Goal: Information Seeking & Learning: Learn about a topic

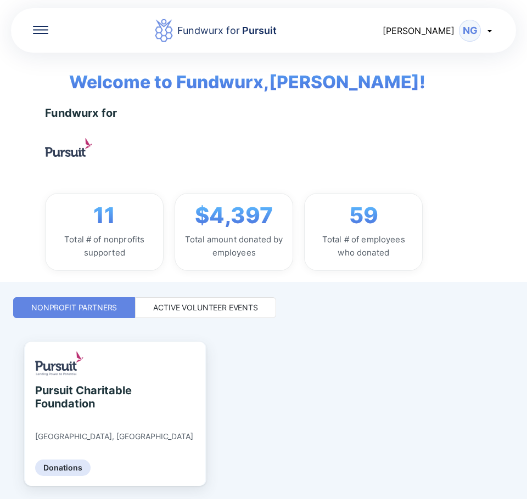
scroll to position [33, 0]
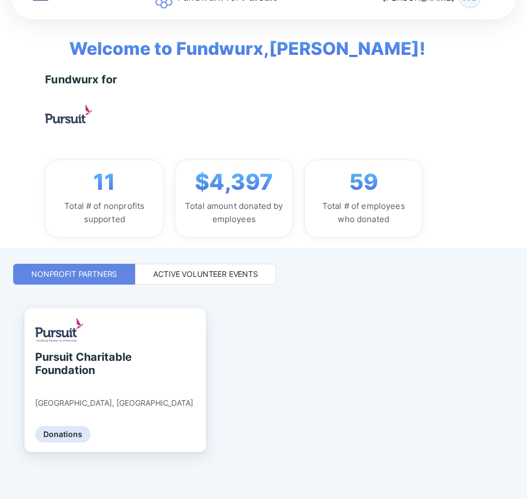
click at [179, 270] on div "Active Volunteer Events" at bounding box center [205, 274] width 105 height 11
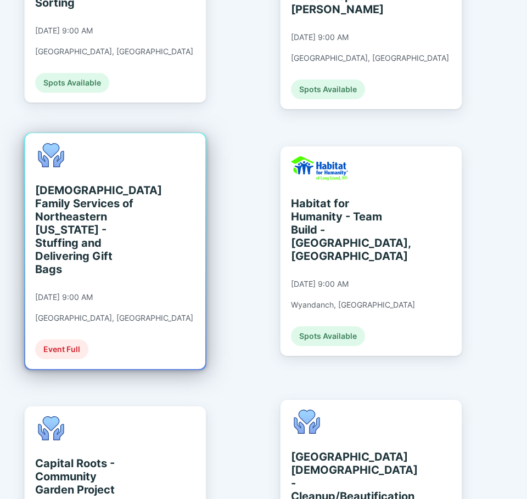
scroll to position [1042, 0]
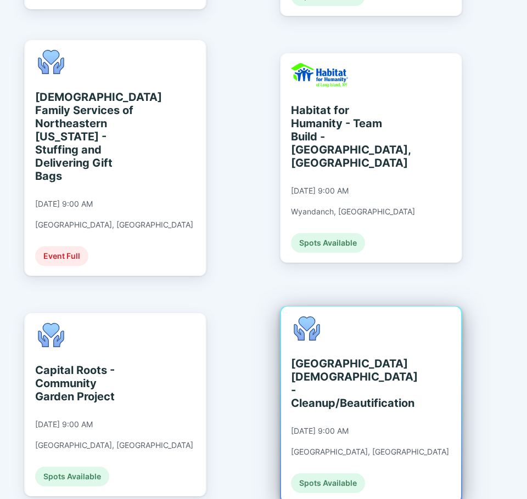
click at [334, 357] on div "[GEOGRAPHIC_DATA][DEMOGRAPHIC_DATA] - Cleanup/Beautification" at bounding box center [341, 383] width 100 height 53
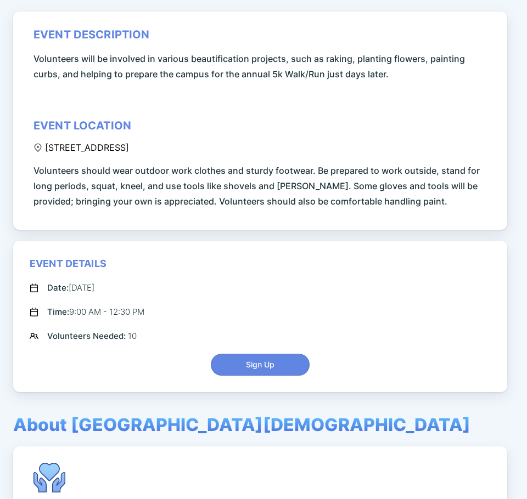
scroll to position [351, 0]
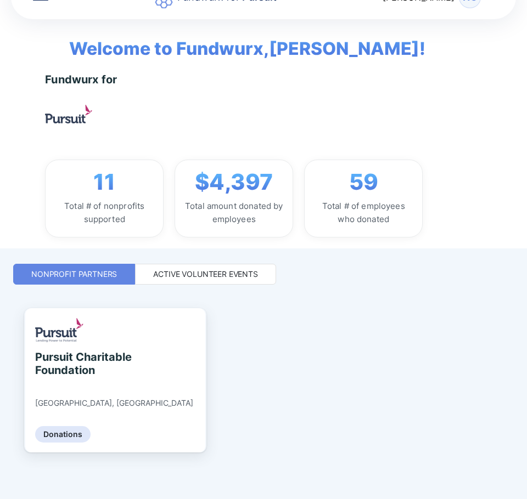
click at [213, 268] on div "Active Volunteer Events" at bounding box center [205, 274] width 141 height 21
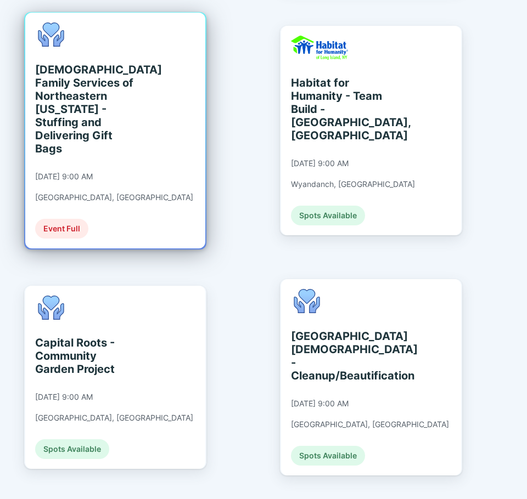
scroll to position [1097, 0]
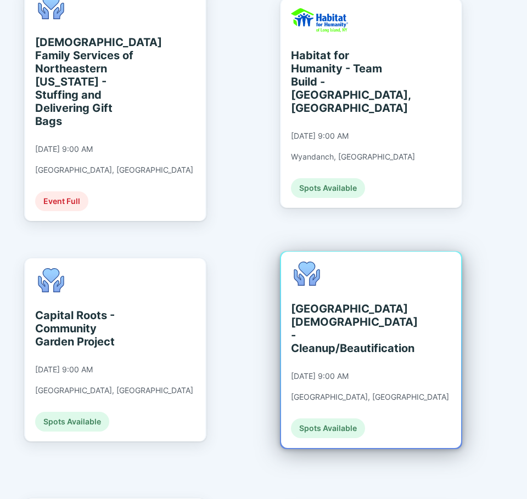
click at [368, 309] on div "[GEOGRAPHIC_DATA][DEMOGRAPHIC_DATA] - Cleanup/Beautification [DATE] 9:00 AM [GE…" at bounding box center [370, 350] width 158 height 177
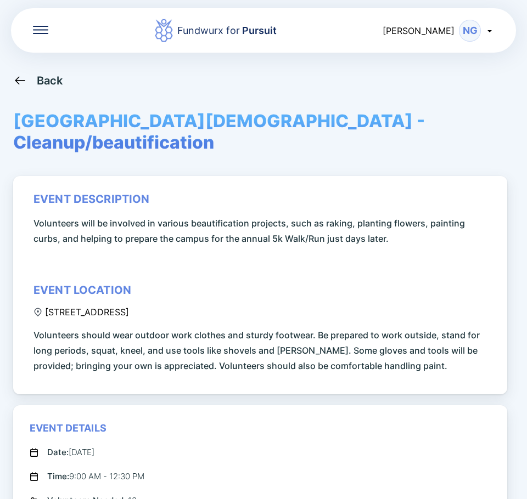
drag, startPoint x: 204, startPoint y: 312, endPoint x: 199, endPoint y: 307, distance: 7.0
click at [199, 307] on div "event description Volunteers will be involved in various beautification project…" at bounding box center [261, 283] width 457 height 181
copy div "[STREET_ADDRESS]"
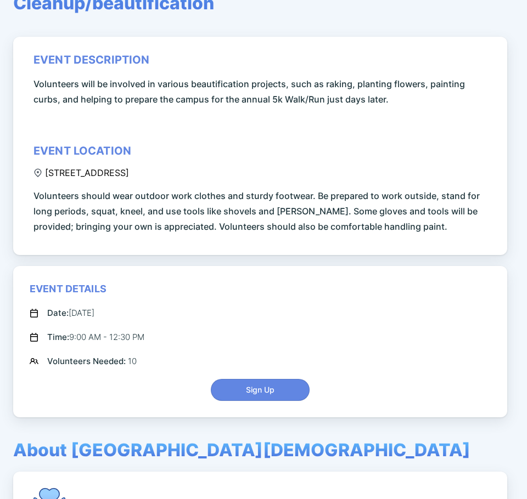
scroll to position [165, 0]
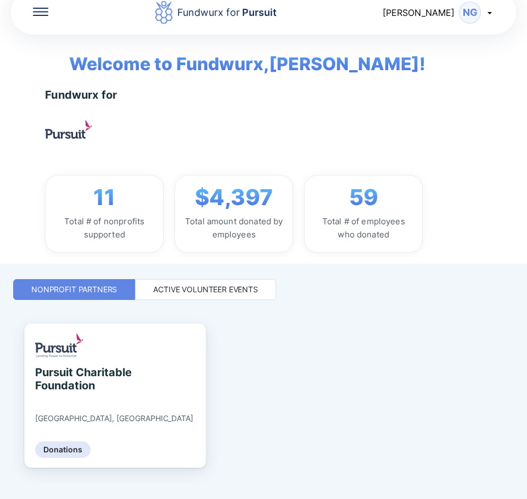
scroll to position [33, 0]
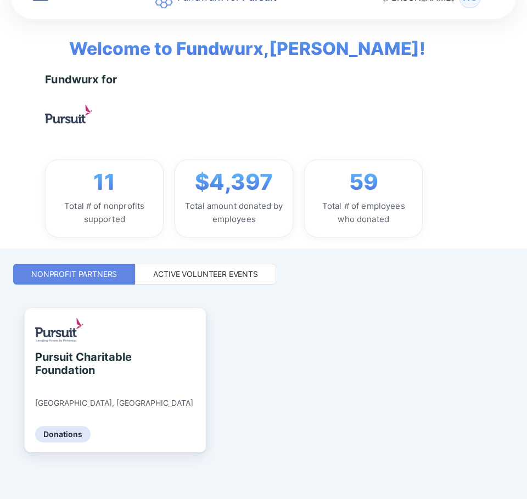
click at [218, 287] on div "Fundwurx for Pursuit [PERSON_NAME] Welcome to Fundwurx, [PERSON_NAME] ! Fundwur…" at bounding box center [263, 216] width 500 height 499
click at [211, 279] on div "Active Volunteer Events" at bounding box center [205, 274] width 105 height 11
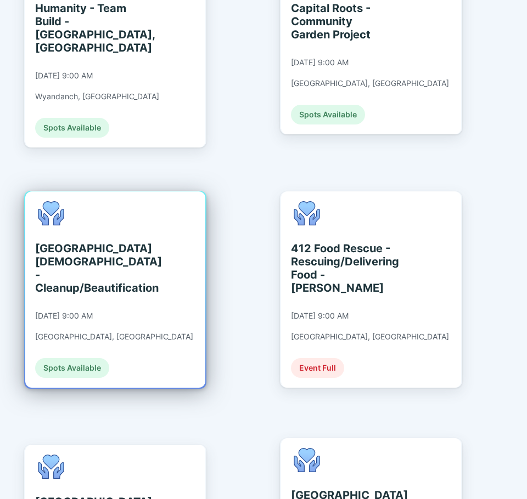
scroll to position [1405, 0]
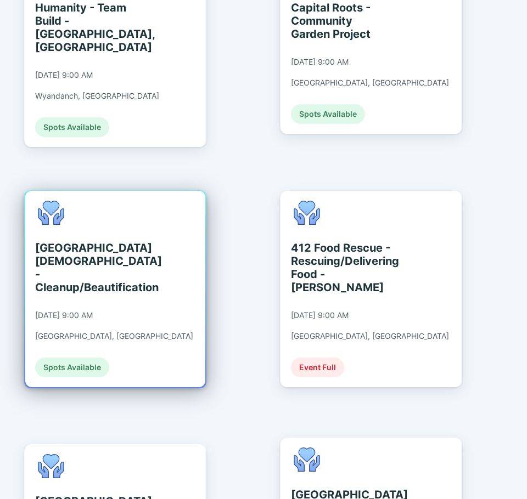
click at [123, 274] on div "[GEOGRAPHIC_DATA][DEMOGRAPHIC_DATA] - Cleanup/Beautification [DATE] 9:00 AM [GE…" at bounding box center [114, 289] width 158 height 177
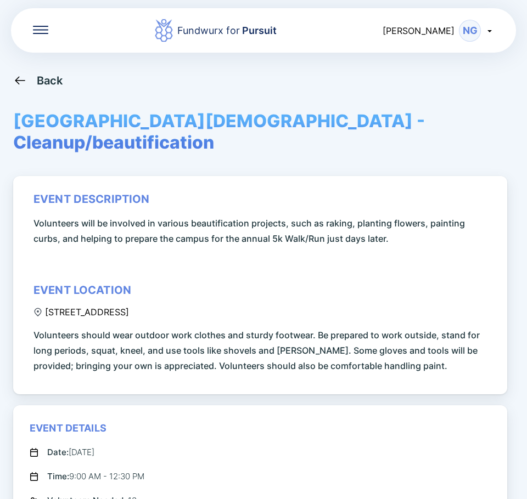
drag, startPoint x: 189, startPoint y: 312, endPoint x: 47, endPoint y: 314, distance: 142.6
click at [47, 314] on div "[STREET_ADDRESS]" at bounding box center [80, 312] width 95 height 11
click at [129, 307] on div "[STREET_ADDRESS]" at bounding box center [80, 312] width 95 height 11
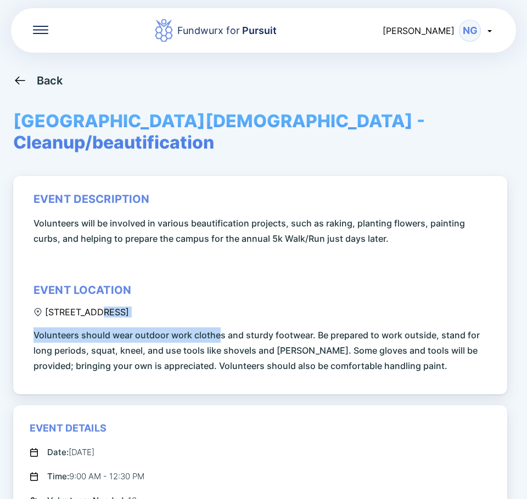
drag, startPoint x: 217, startPoint y: 312, endPoint x: 98, endPoint y: 315, distance: 119.6
click at [98, 315] on div "event description Volunteers will be involved in various beautification project…" at bounding box center [261, 283] width 457 height 181
click at [98, 315] on div "[STREET_ADDRESS]" at bounding box center [80, 312] width 95 height 11
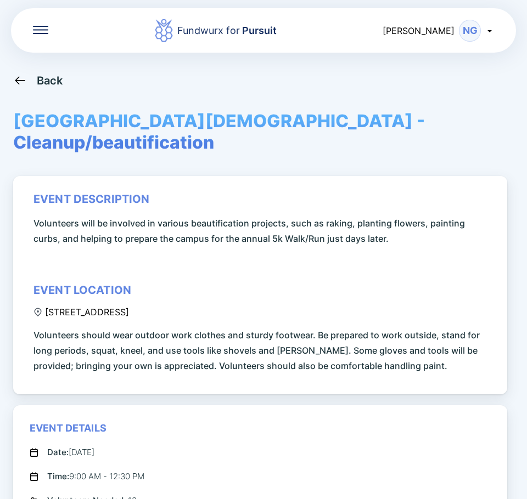
drag, startPoint x: 44, startPoint y: 312, endPoint x: 198, endPoint y: 313, distance: 154.1
click at [129, 313] on div "[STREET_ADDRESS]" at bounding box center [80, 312] width 95 height 11
copy div "[STREET_ADDRESS]"
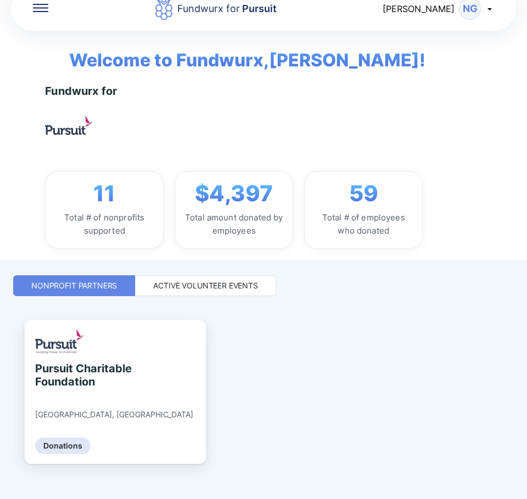
scroll to position [33, 0]
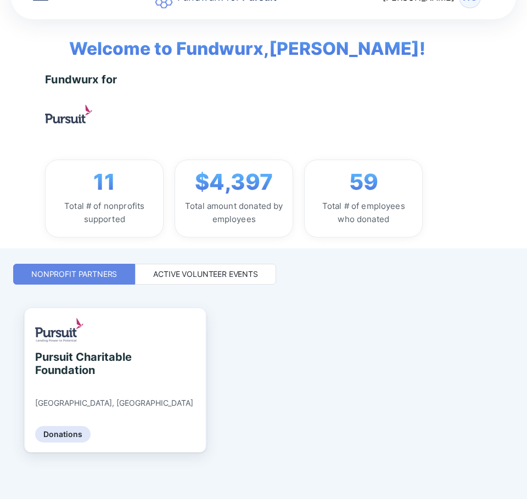
click at [220, 268] on div "Active Volunteer Events" at bounding box center [205, 274] width 141 height 21
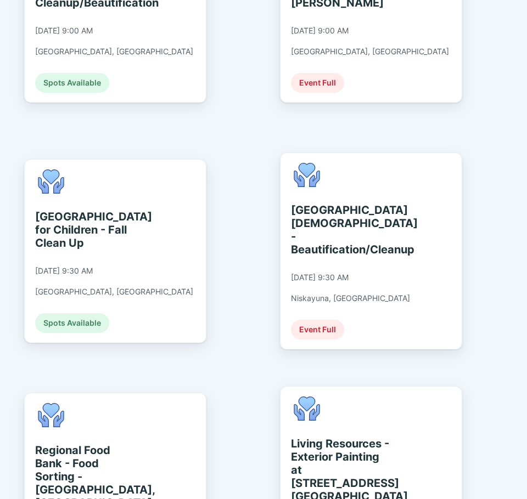
scroll to position [1734, 0]
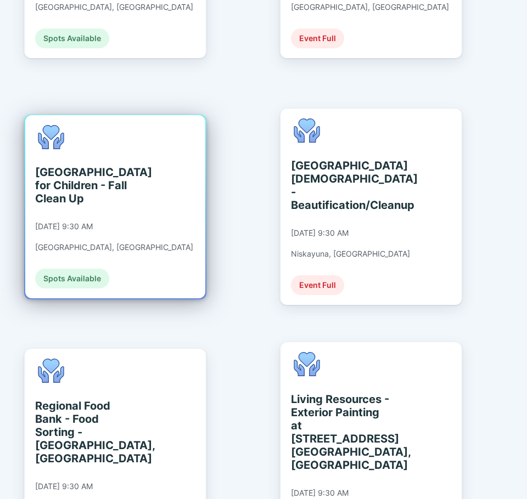
click at [115, 135] on div "[GEOGRAPHIC_DATA] for Children - Fall Clean Up [DATE] 9:30 AM [GEOGRAPHIC_DATA]…" at bounding box center [114, 206] width 158 height 163
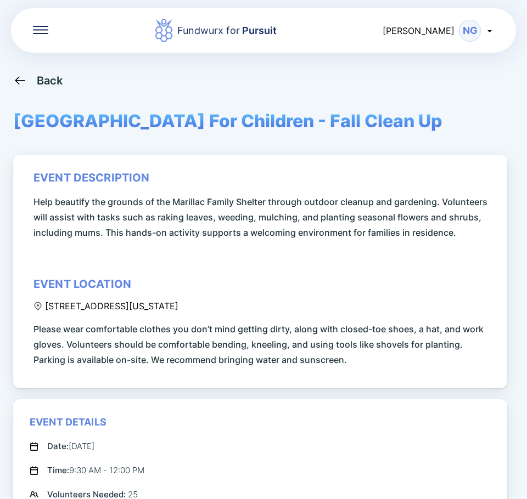
click at [178, 307] on div "[STREET_ADDRESS][US_STATE]" at bounding box center [105, 306] width 145 height 11
drag, startPoint x: 266, startPoint y: 304, endPoint x: 255, endPoint y: 301, distance: 11.5
click at [255, 301] on div "event description Help beautify the grounds of the Marillac Family Shelter thro…" at bounding box center [261, 269] width 457 height 196
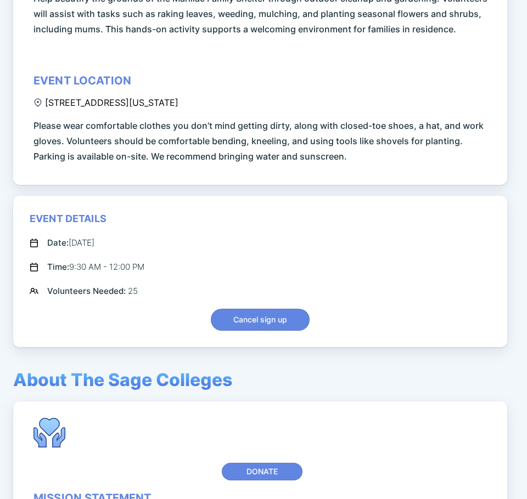
scroll to position [16, 0]
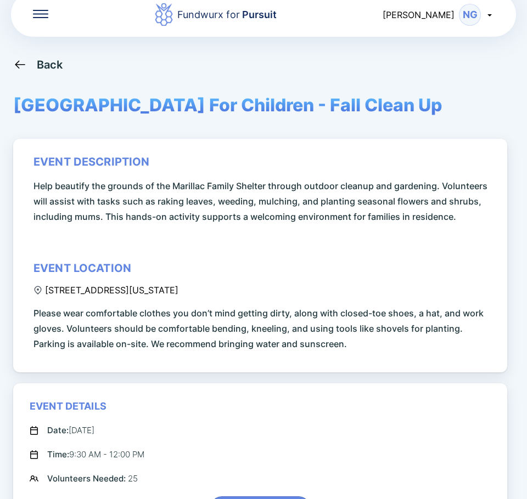
click at [265, 296] on div "event description Help beautify the grounds of the Marillac Family Shelter thro…" at bounding box center [261, 253] width 457 height 196
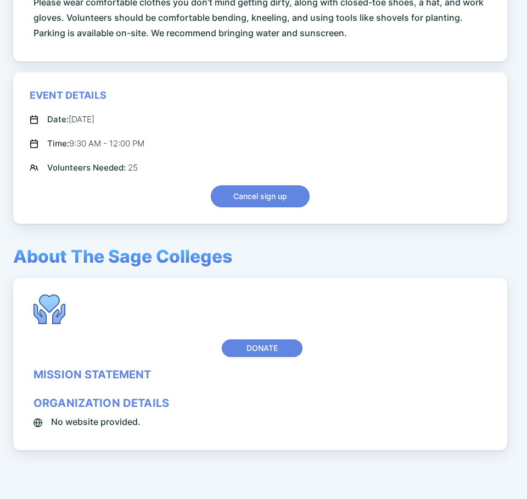
scroll to position [345, 0]
